Goal: Task Accomplishment & Management: Complete application form

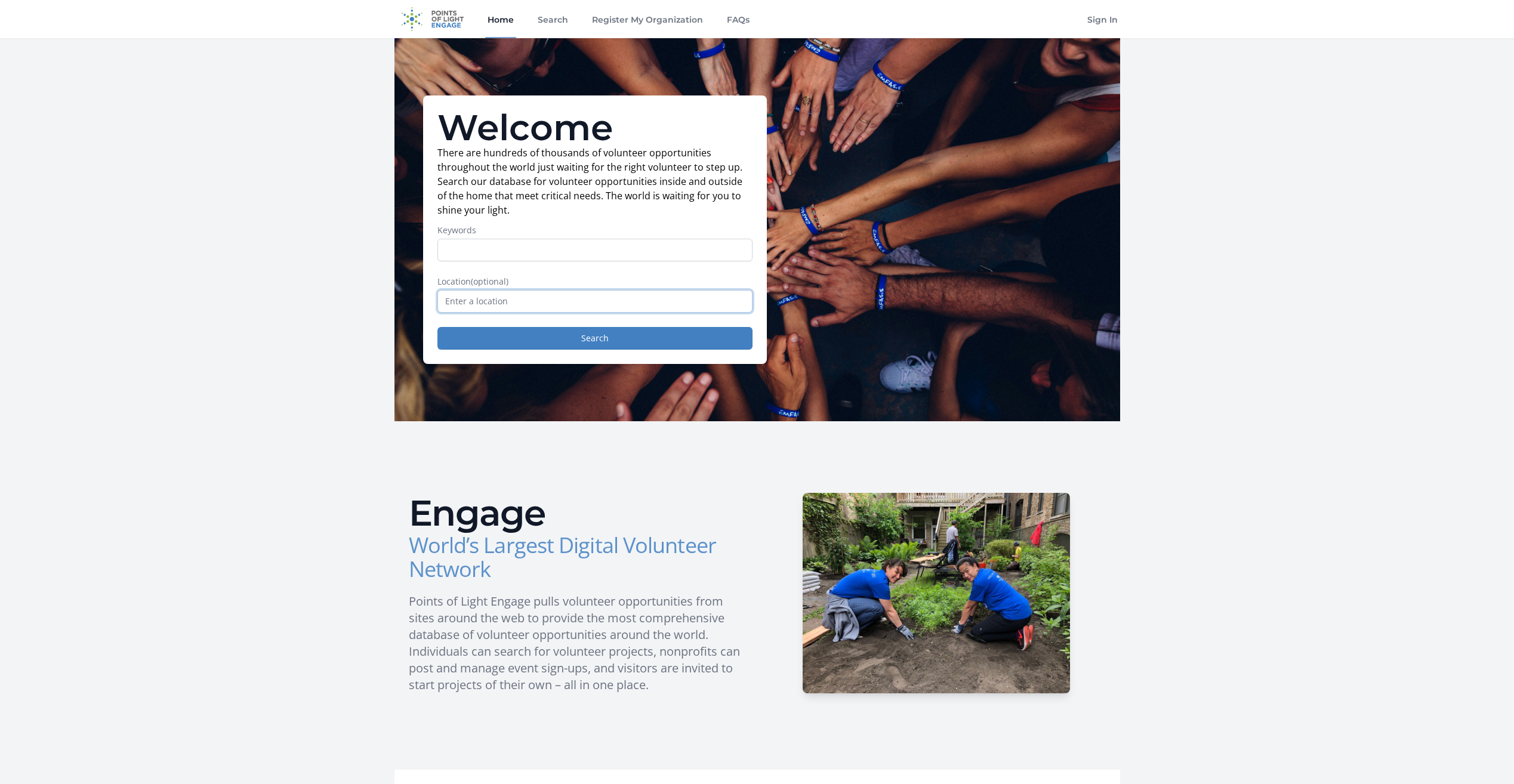
click at [475, 304] on input "text" at bounding box center [595, 301] width 315 height 23
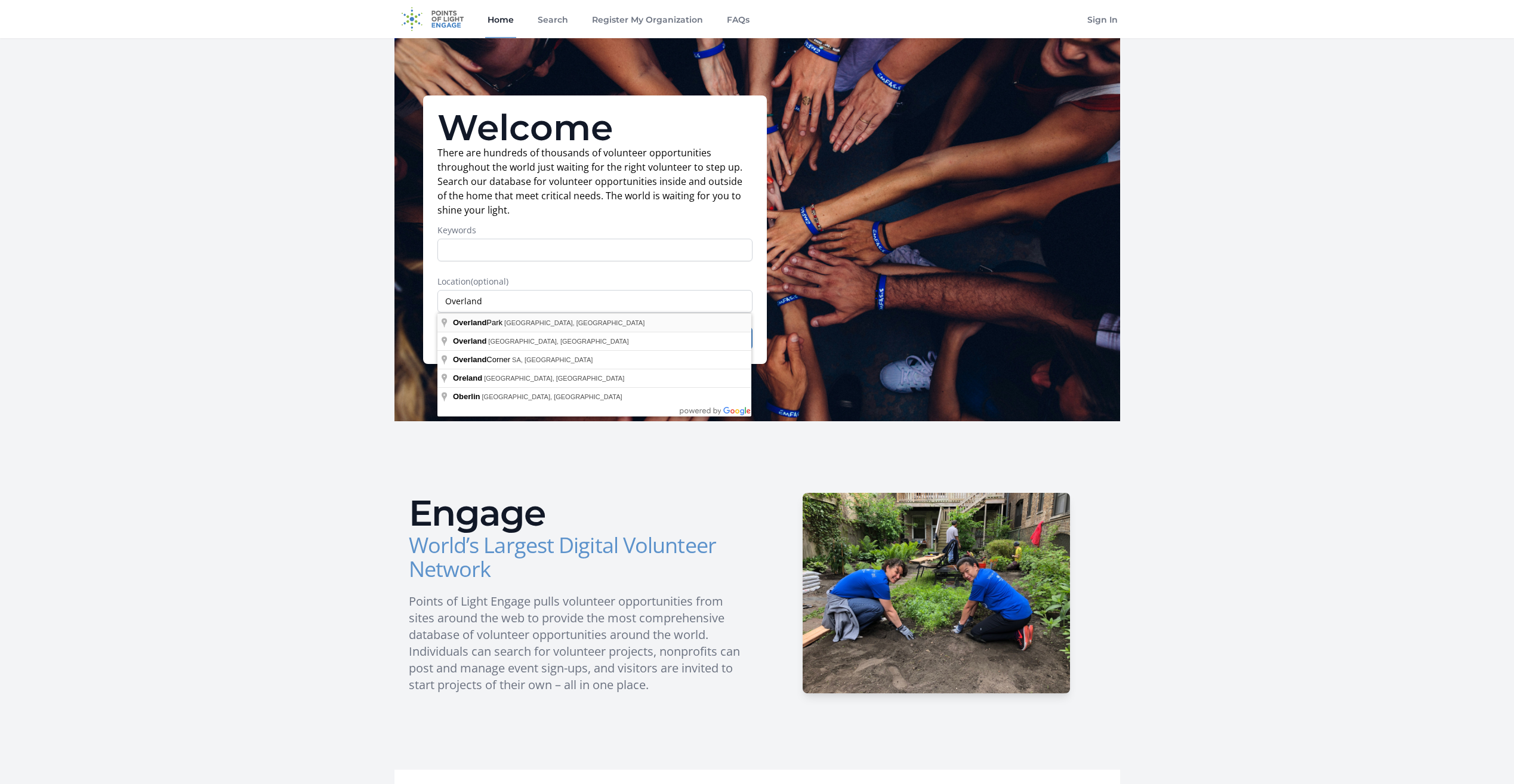
type input "Overland Park, KS, USA"
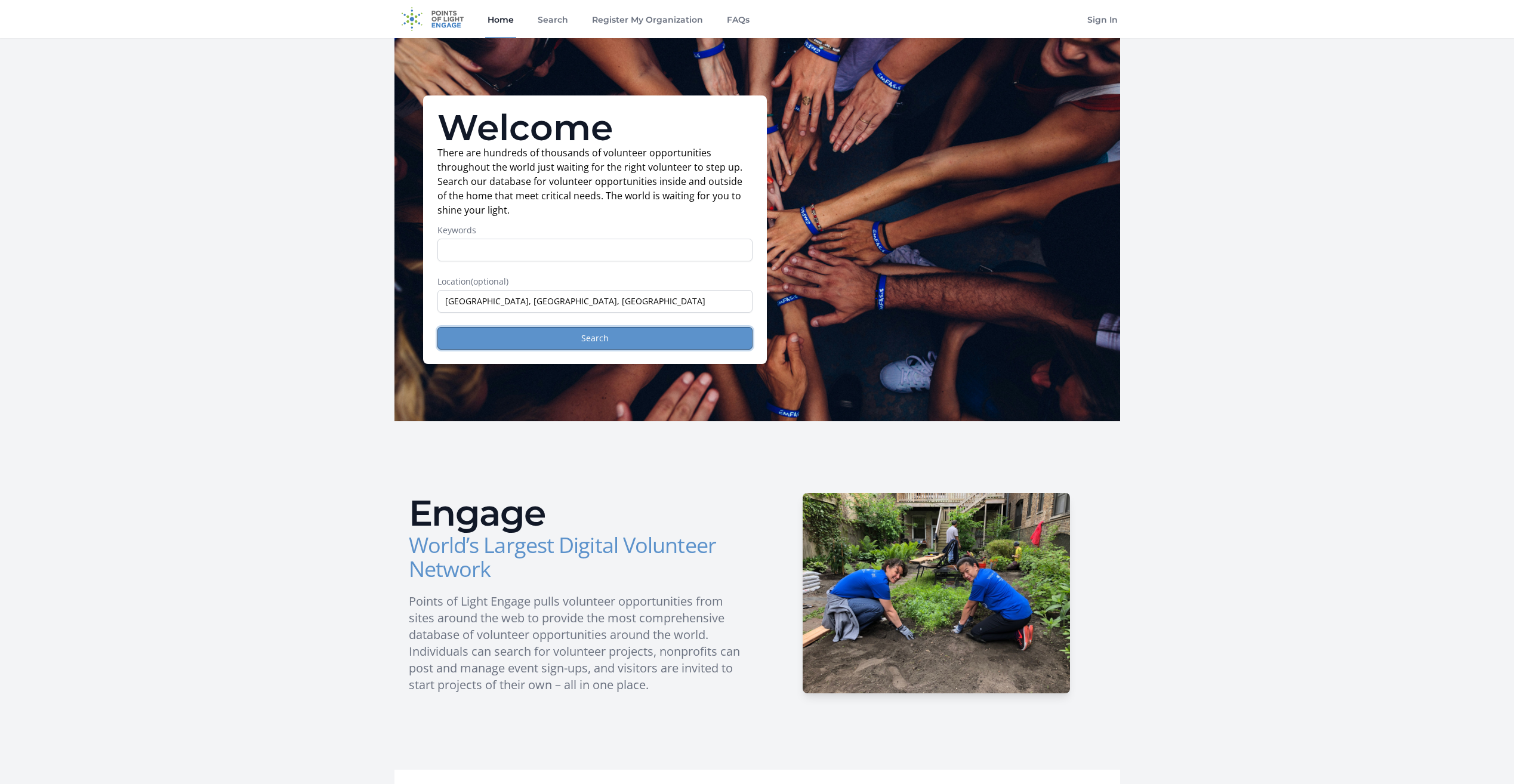
click at [590, 339] on button "Search" at bounding box center [595, 338] width 315 height 23
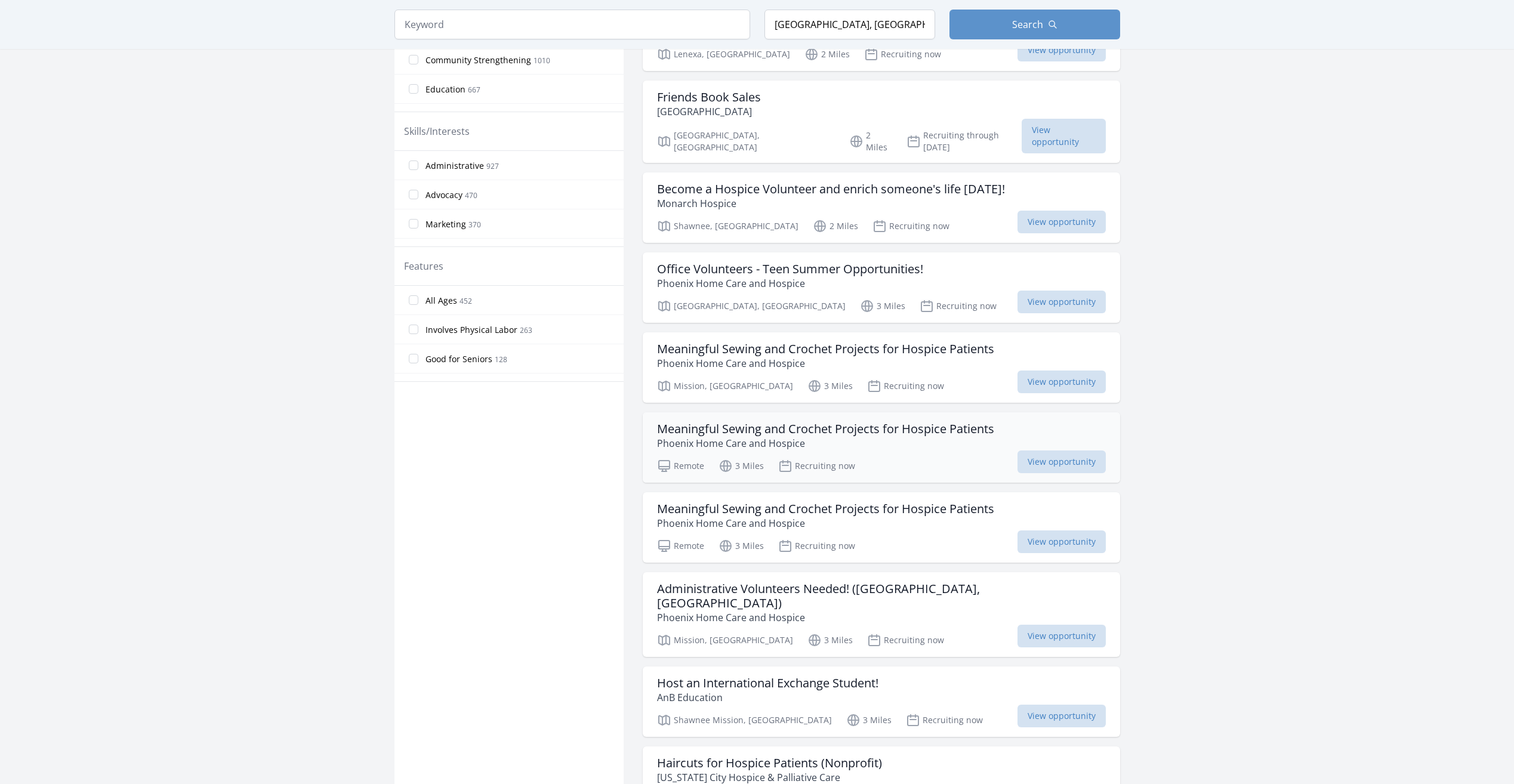
scroll to position [567, 0]
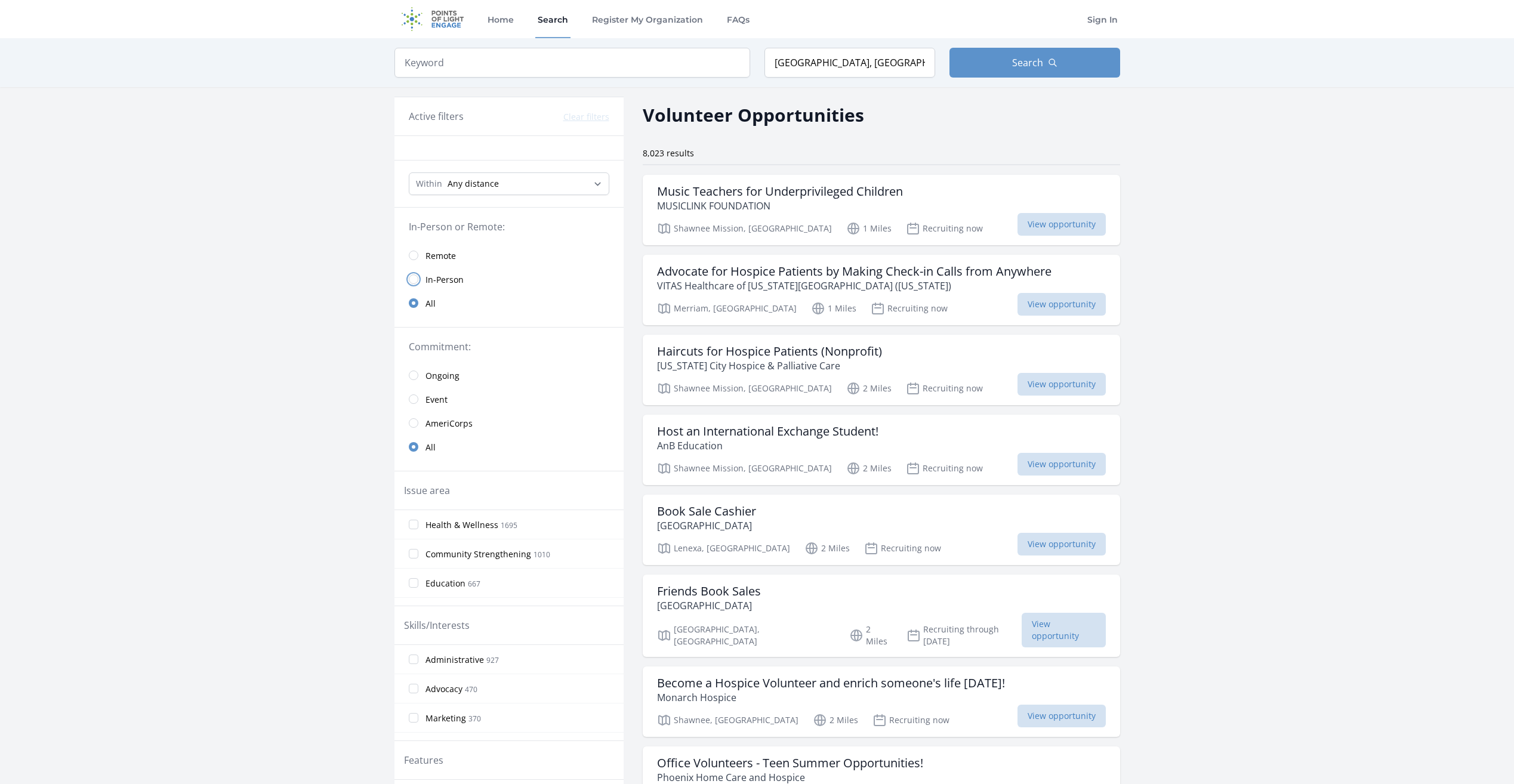
click at [413, 281] on input "radio" at bounding box center [414, 279] width 10 height 10
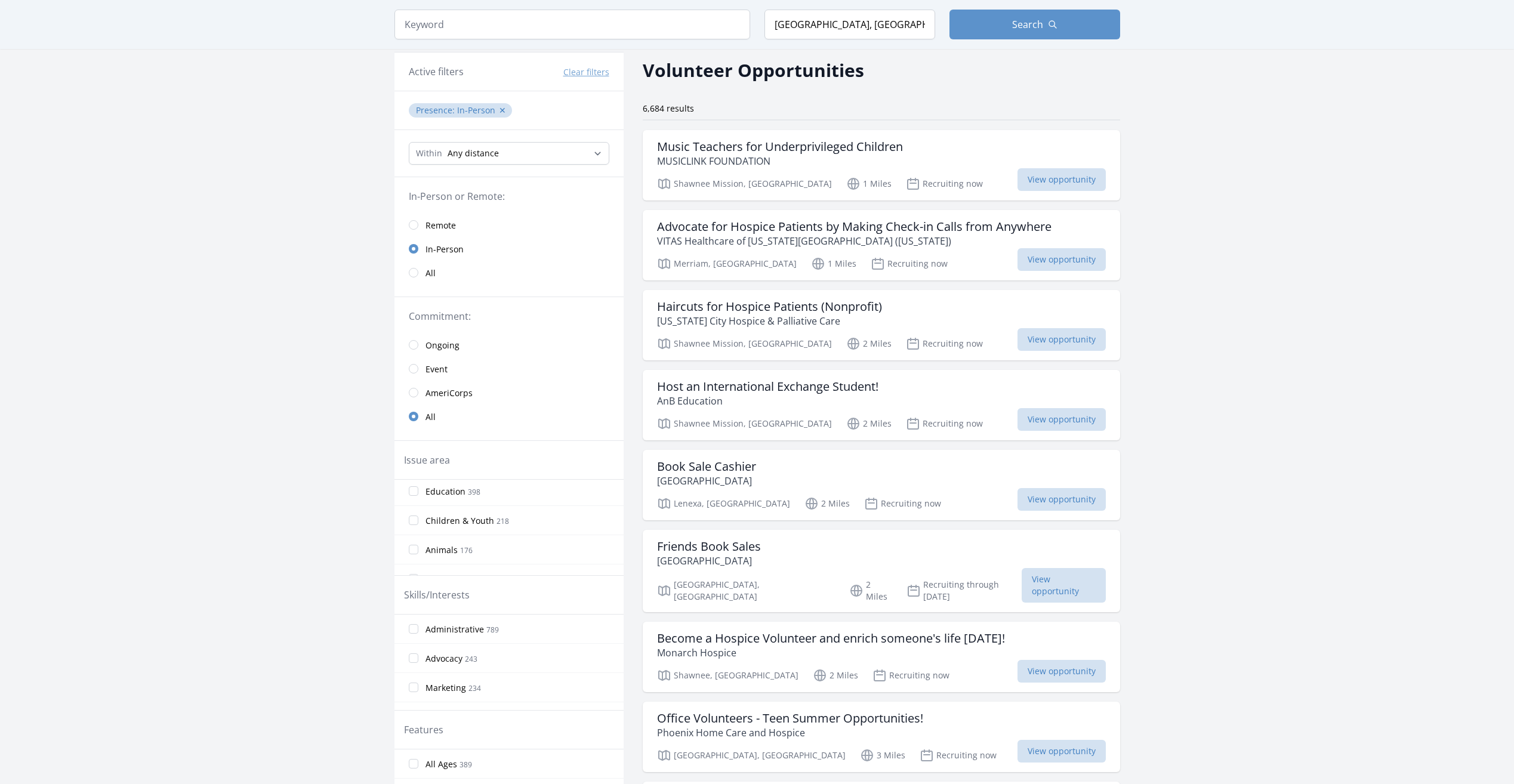
scroll to position [89, 0]
click at [413, 522] on input "Animals 176" at bounding box center [414, 522] width 10 height 10
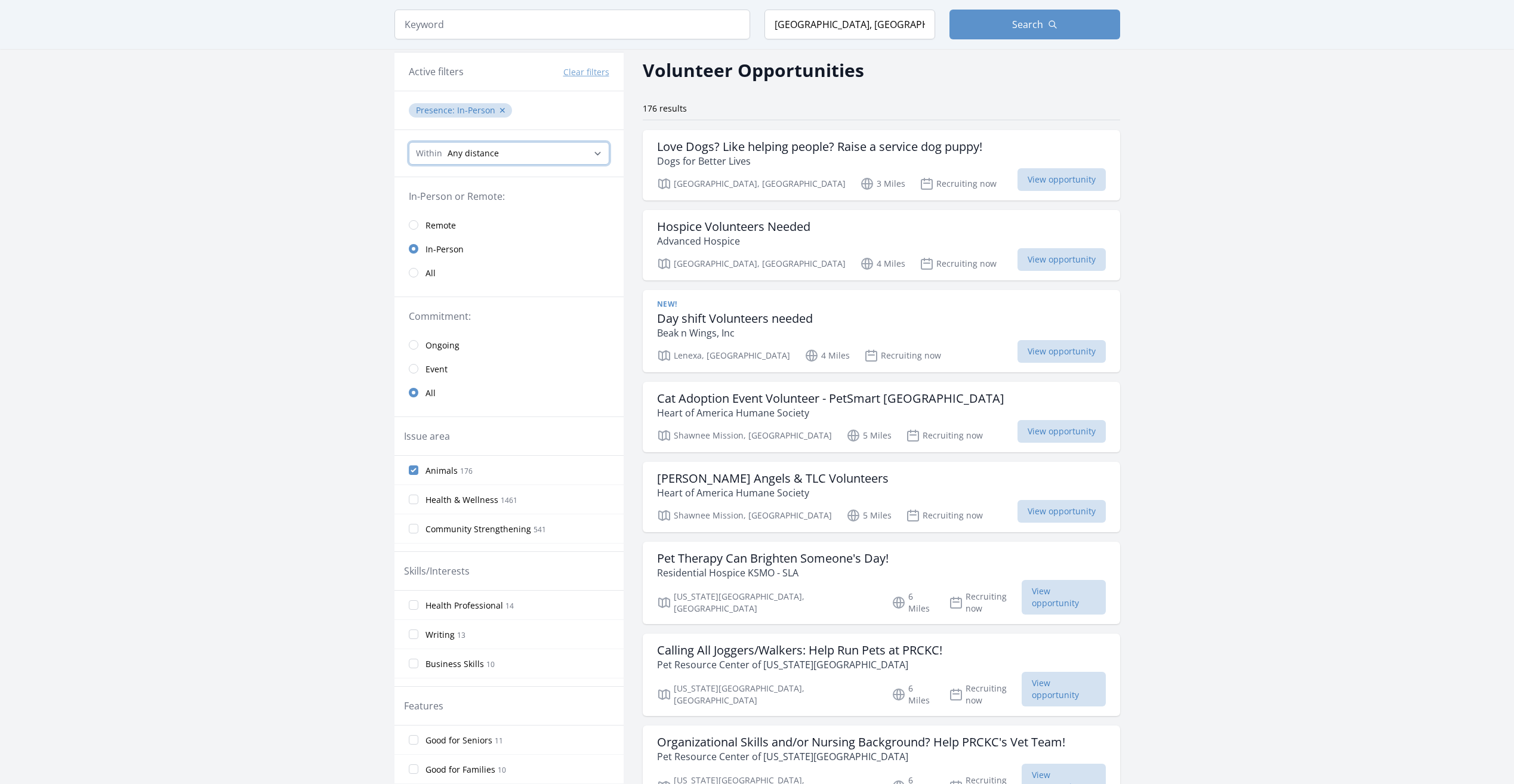
click at [601, 152] on select "Any distance , 5 Miles , 20 Miles , 50 Miles , 100 Miles" at bounding box center [509, 153] width 200 height 23
select select "32186"
click at [409, 142] on select "Any distance , 5 Miles , 20 Miles , 50 Miles , 100 Miles" at bounding box center [509, 153] width 200 height 23
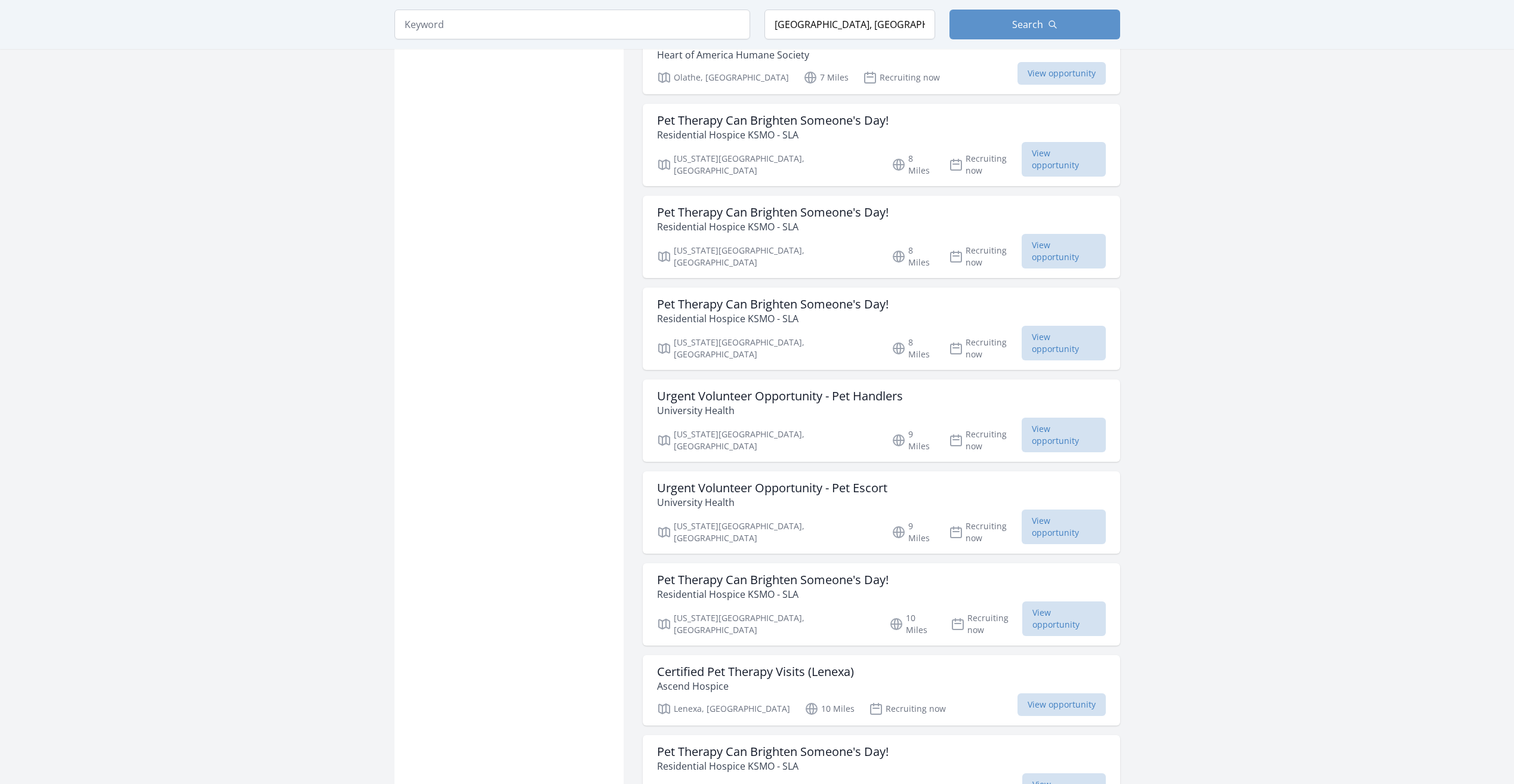
scroll to position [1074, 0]
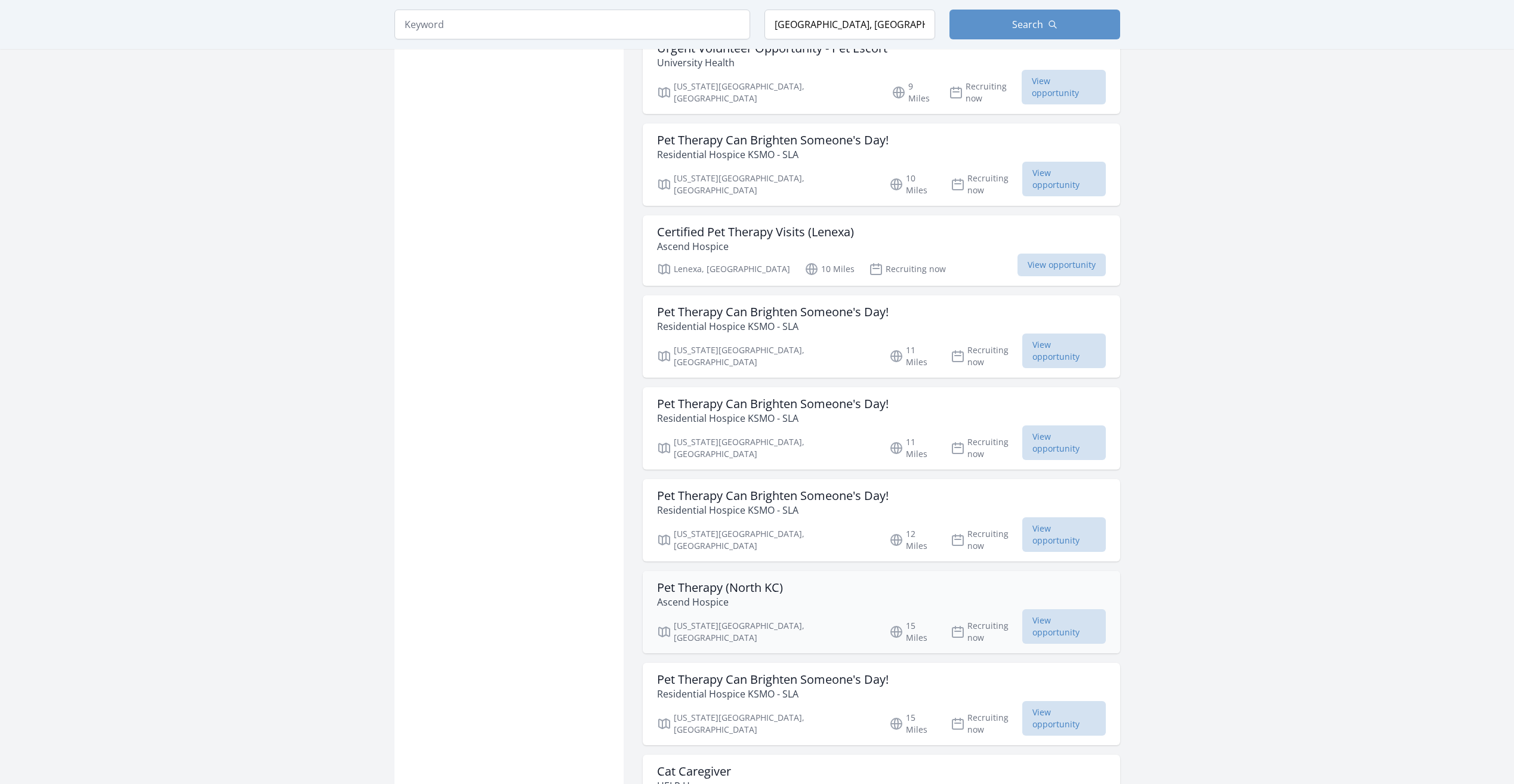
scroll to position [1491, 0]
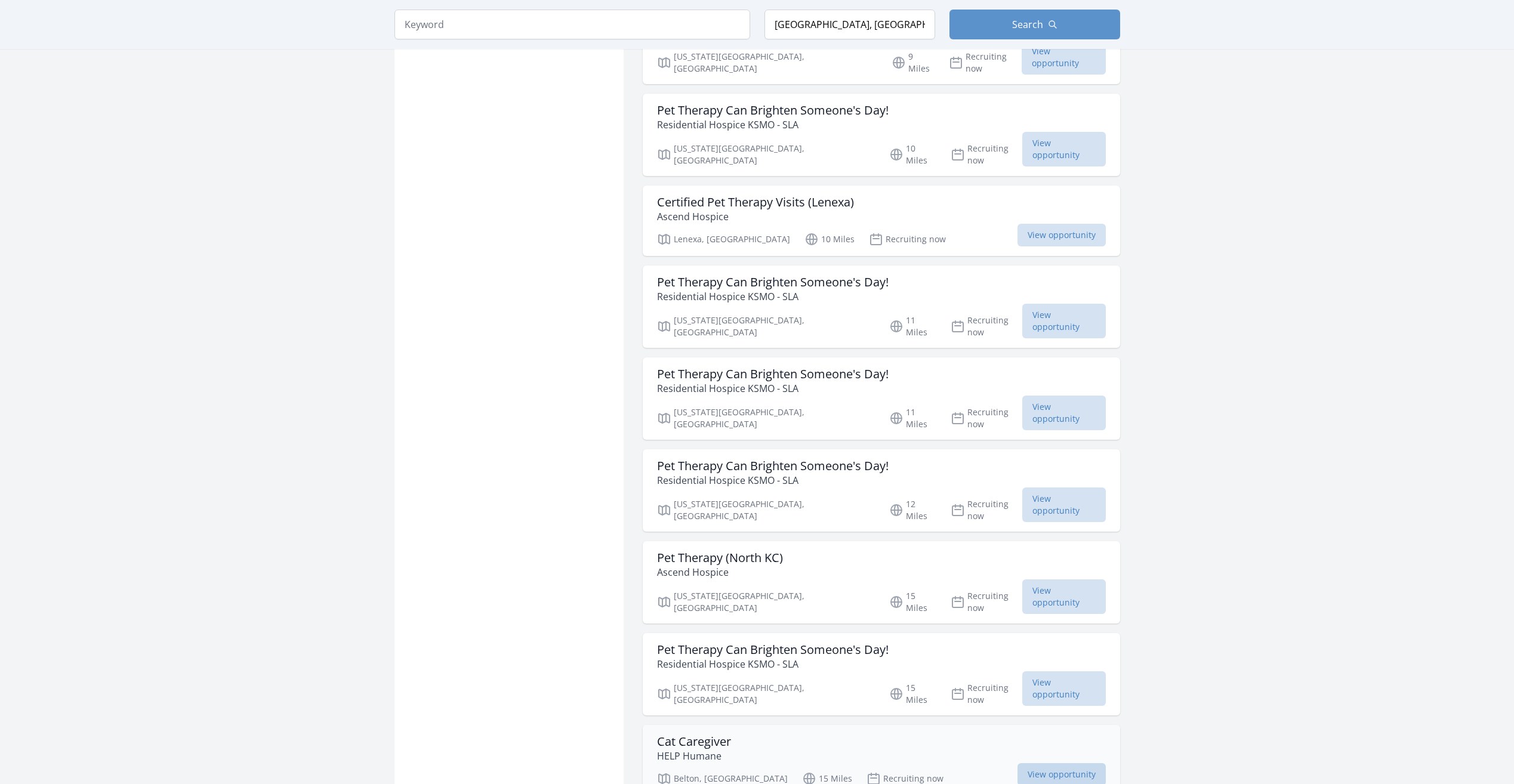
click at [1025, 763] on span "View opportunity" at bounding box center [1061, 774] width 88 height 23
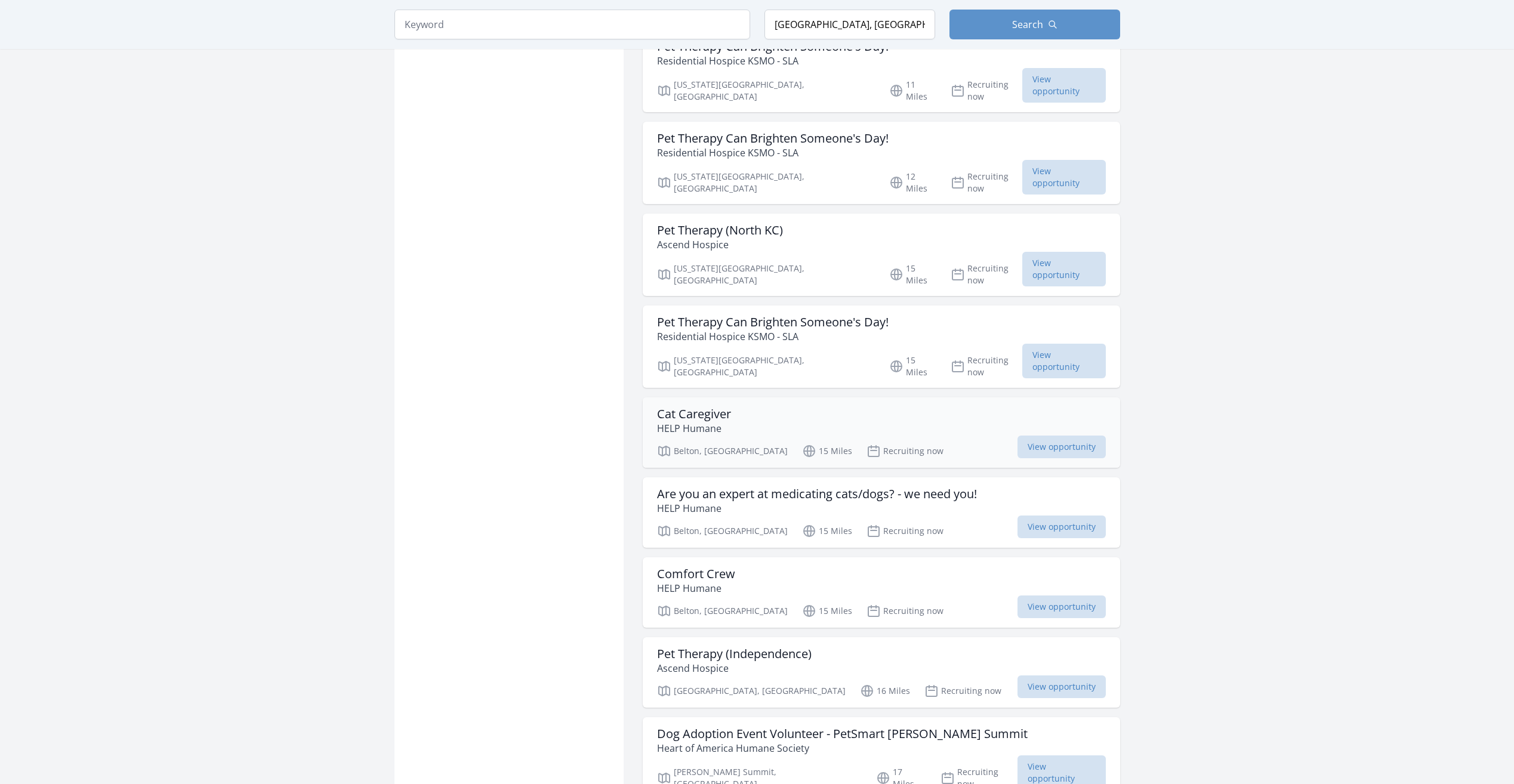
scroll to position [1819, 0]
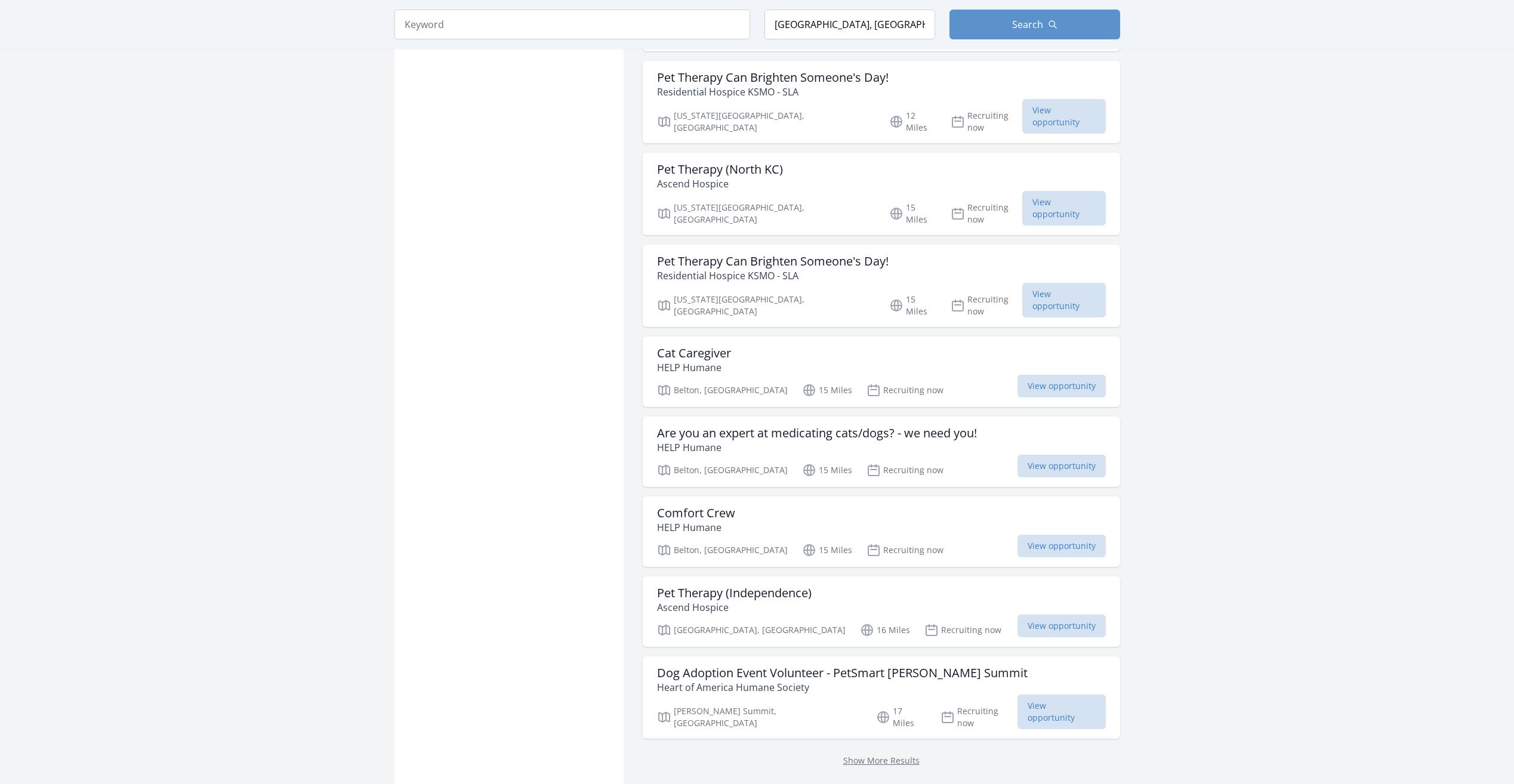
scroll to position [1903, 0]
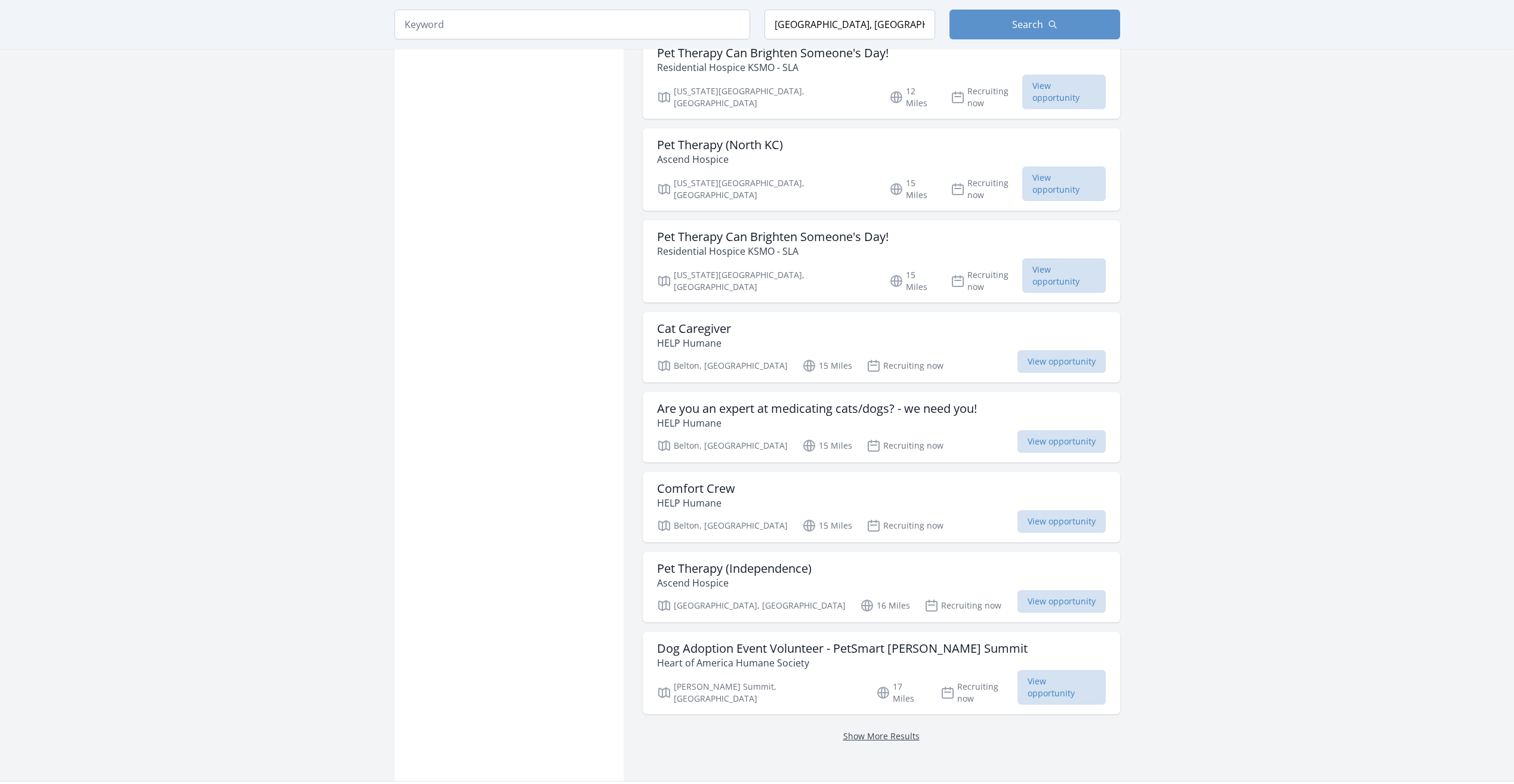
click at [881, 730] on link "Show More Results" at bounding box center [881, 735] width 77 height 11
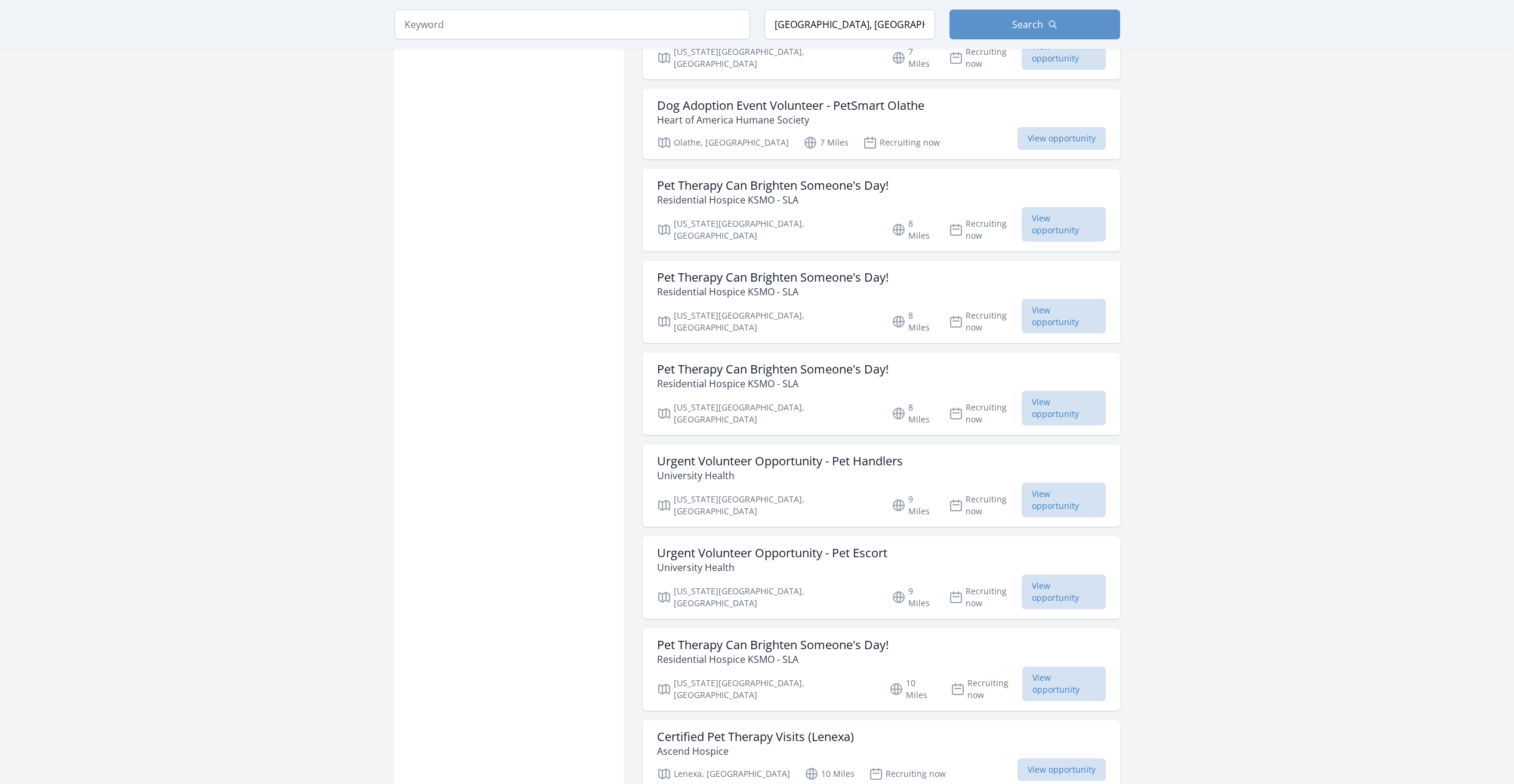
scroll to position [949, 0]
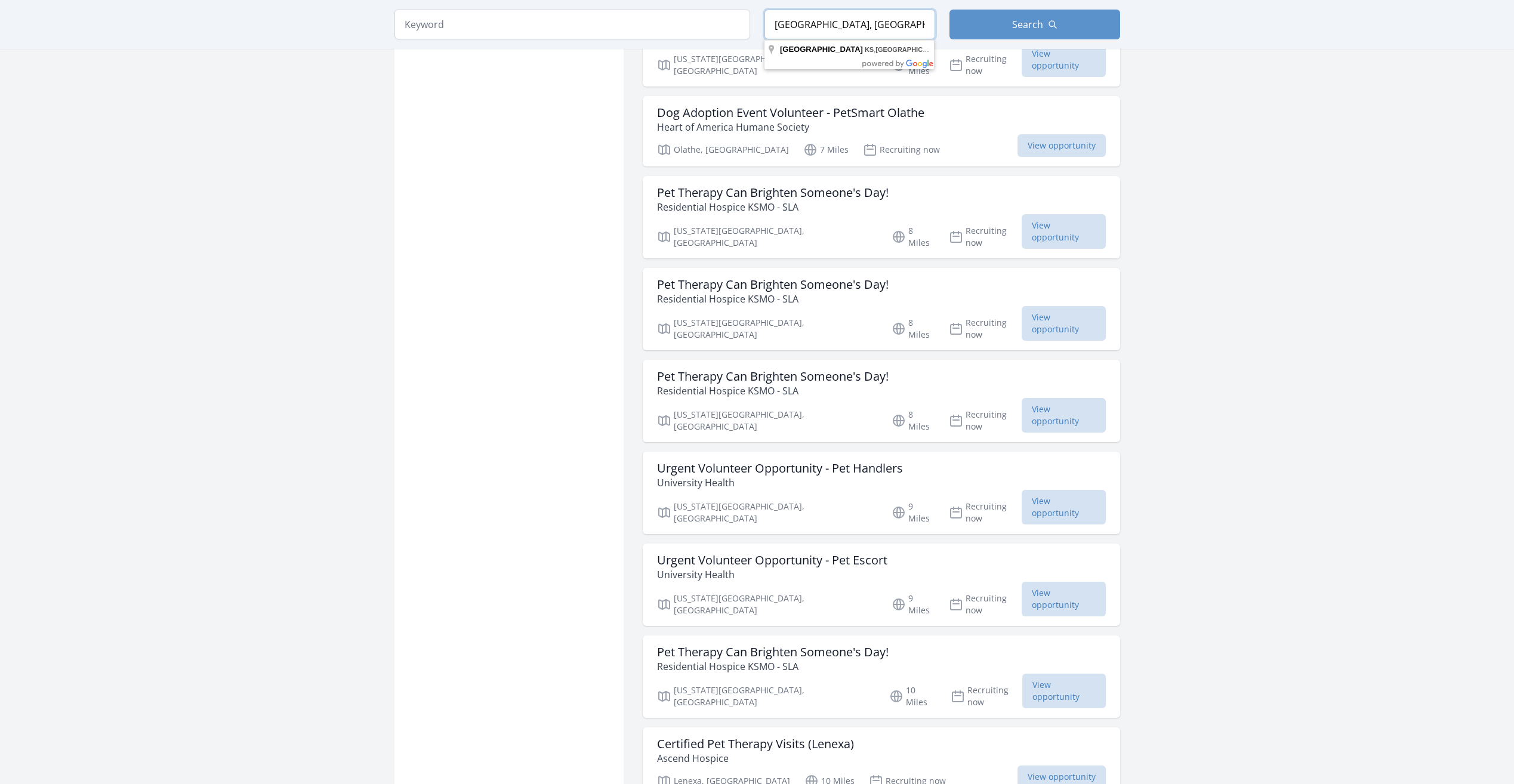
drag, startPoint x: 886, startPoint y: 23, endPoint x: 750, endPoint y: 38, distance: 136.8
click at [750, 35] on form "Keyword Location Overland Park, KS, USA Search" at bounding box center [757, 25] width 726 height 30
type input "Belton, MO, USA"
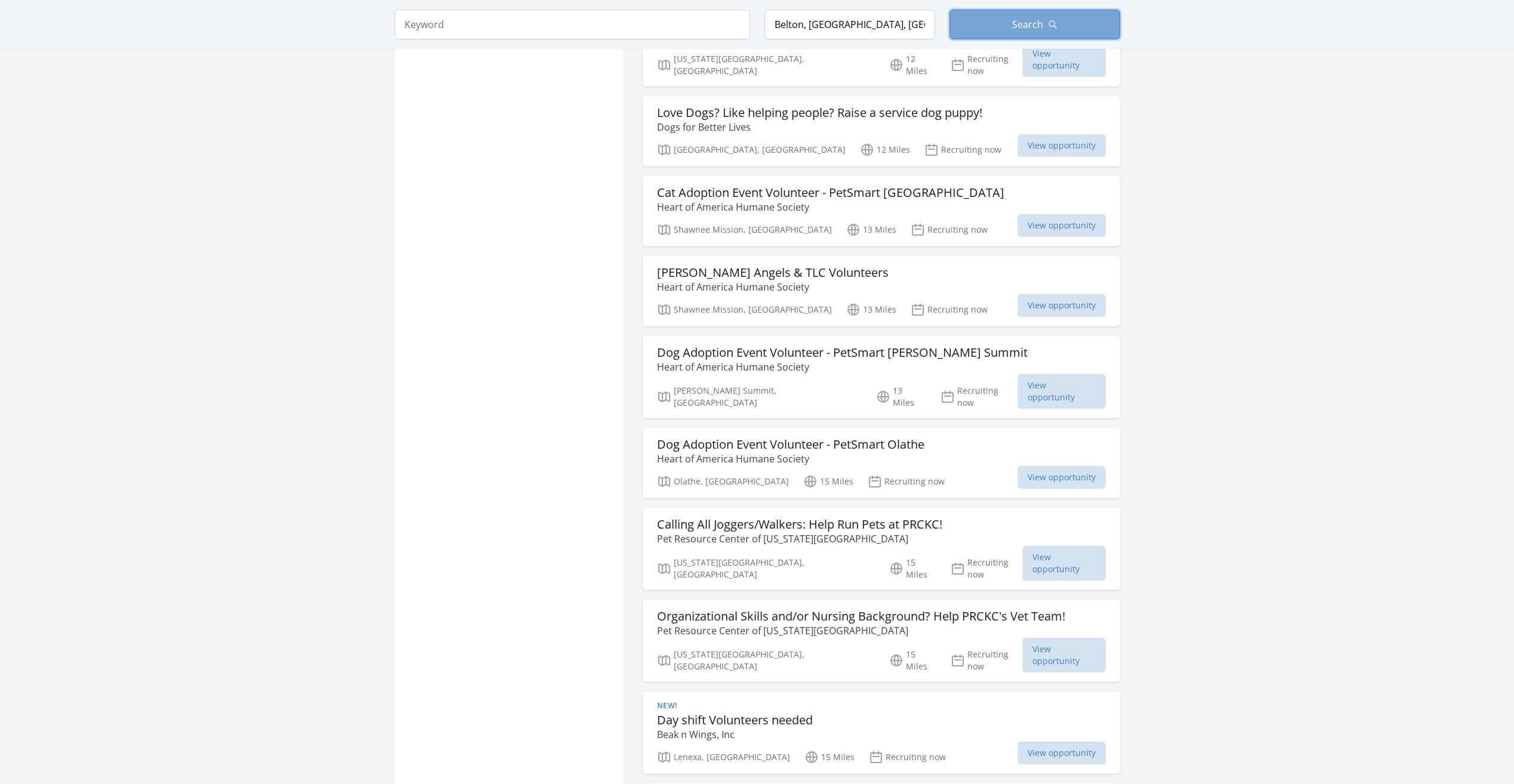
click at [998, 24] on button "Search" at bounding box center [1034, 25] width 171 height 30
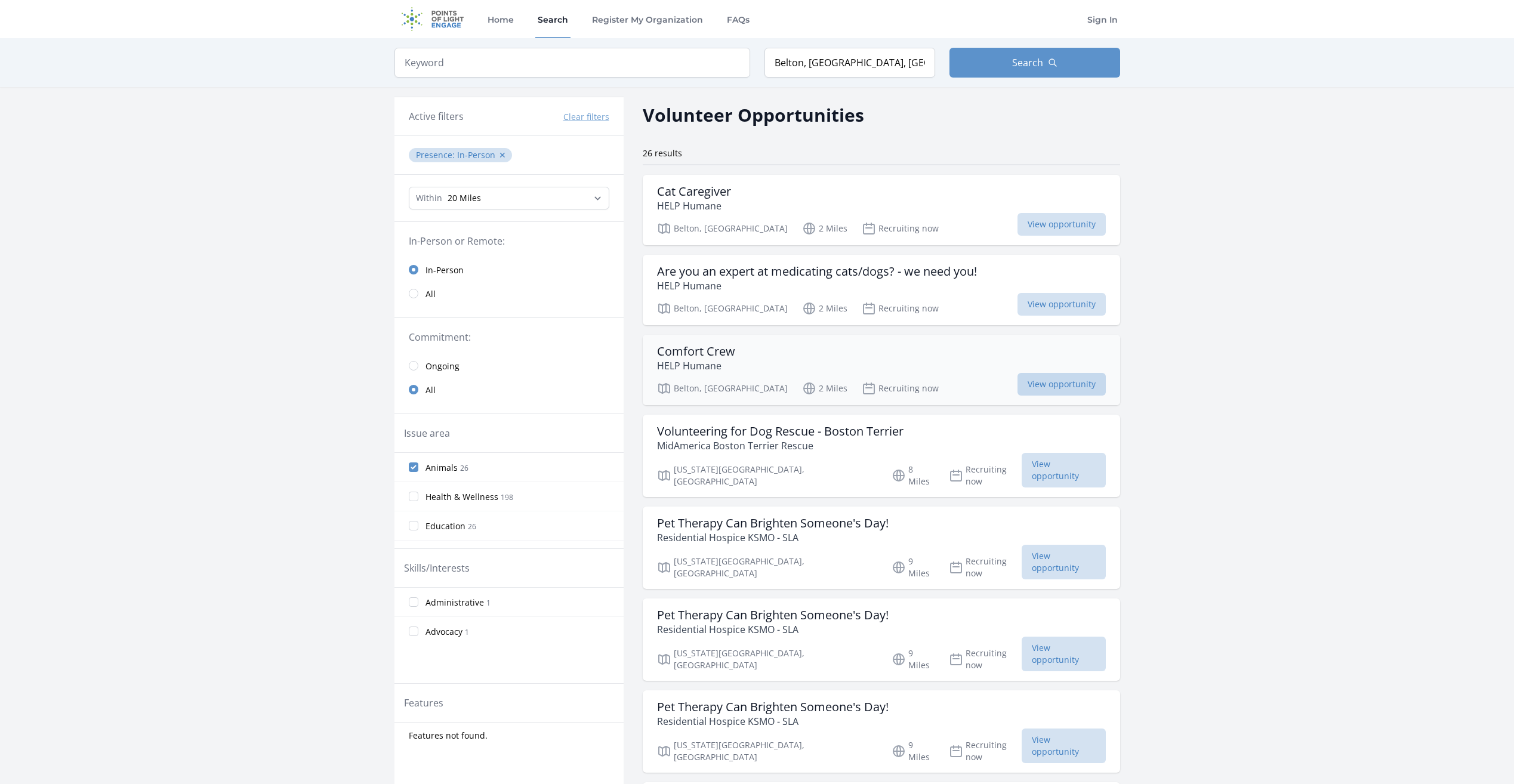
click at [1017, 381] on span "View opportunity" at bounding box center [1061, 384] width 88 height 23
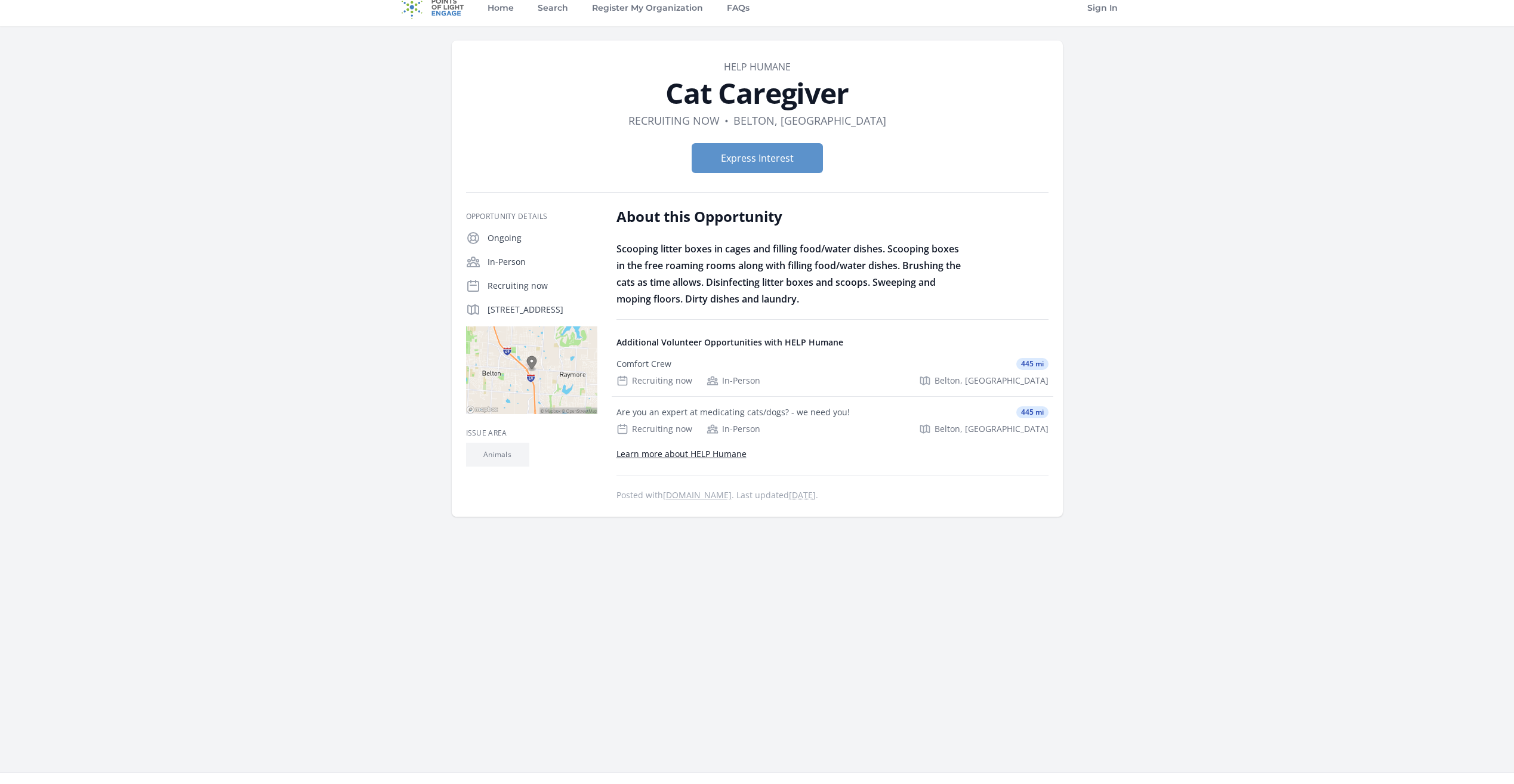
scroll to position [15, 0]
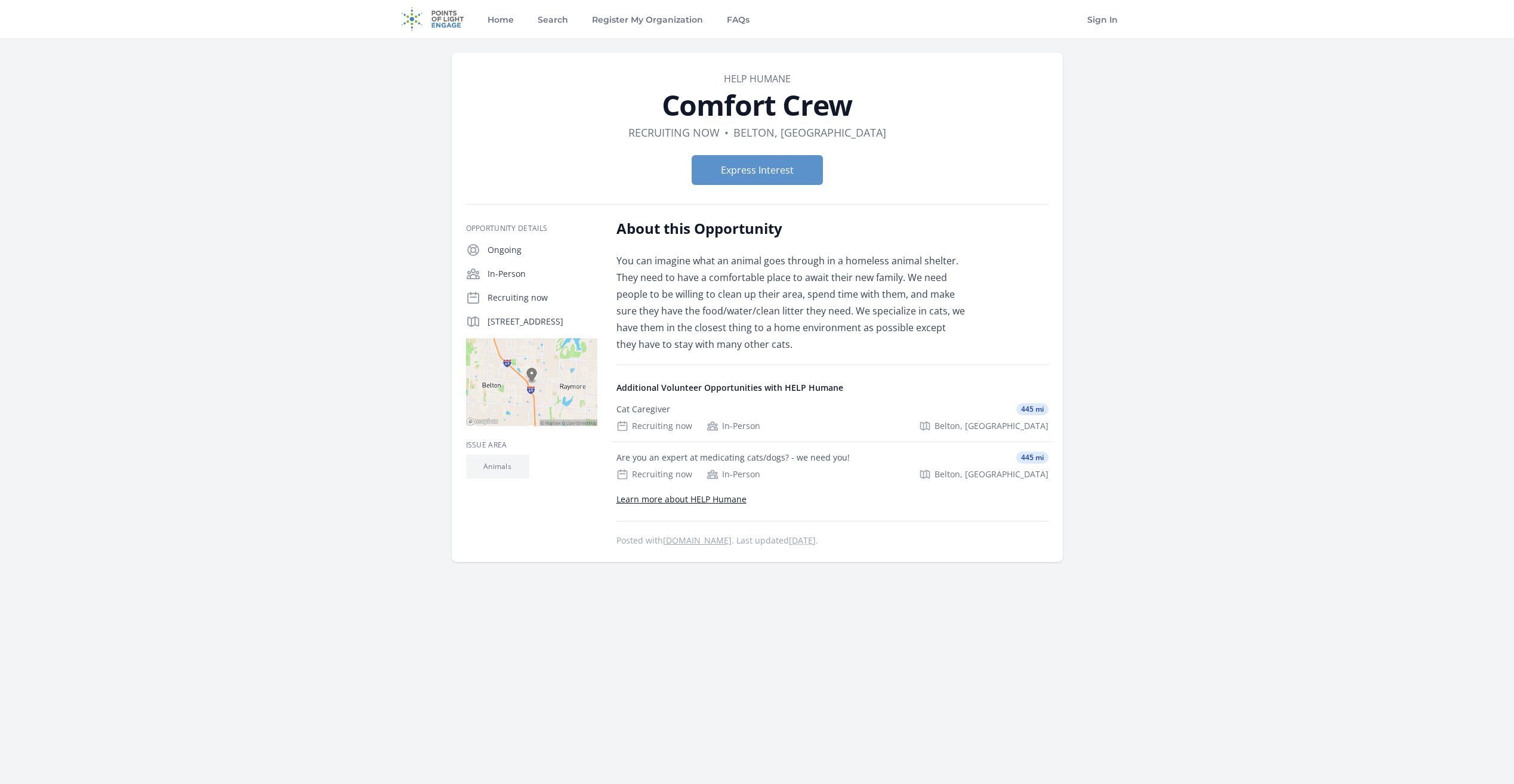
click at [567, 397] on img at bounding box center [531, 382] width 132 height 88
